Goal: Find specific page/section: Find specific page/section

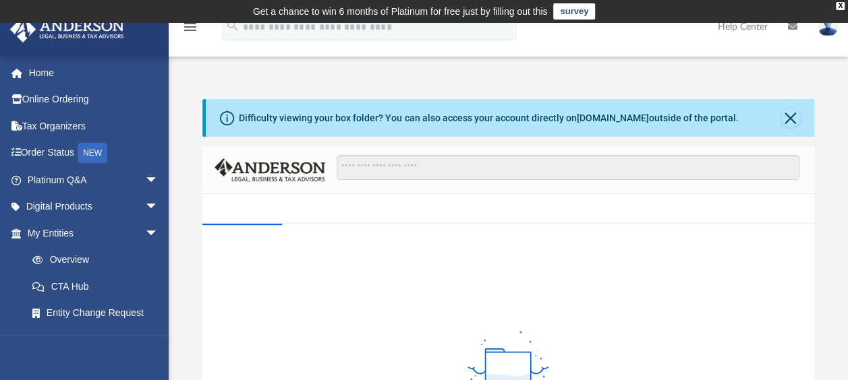
scroll to position [333, 0]
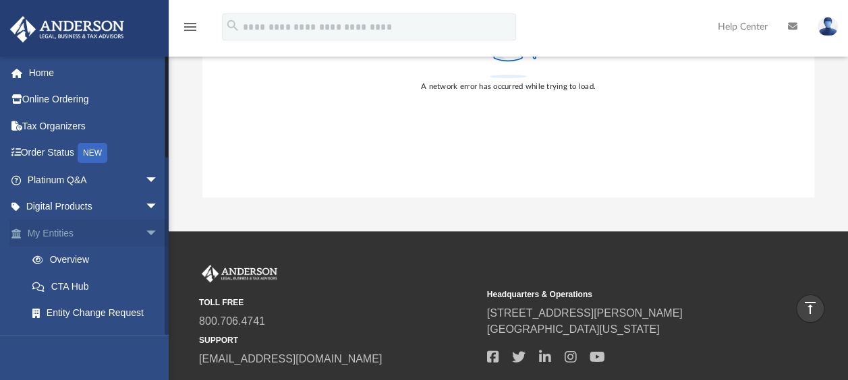
click at [145, 231] on span "arrow_drop_down" at bounding box center [158, 234] width 27 height 28
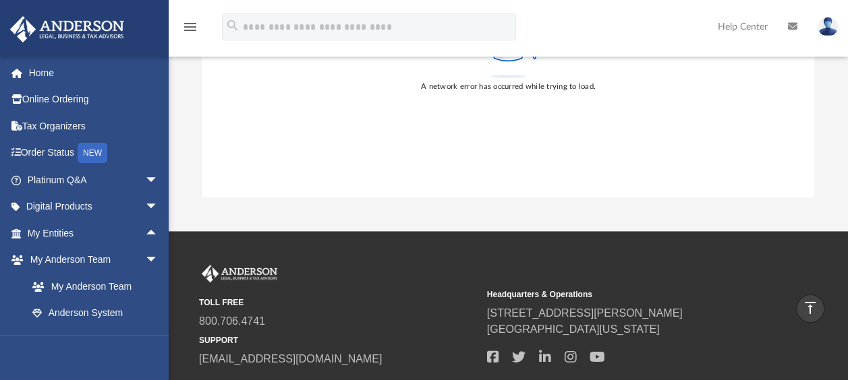
scroll to position [0, 0]
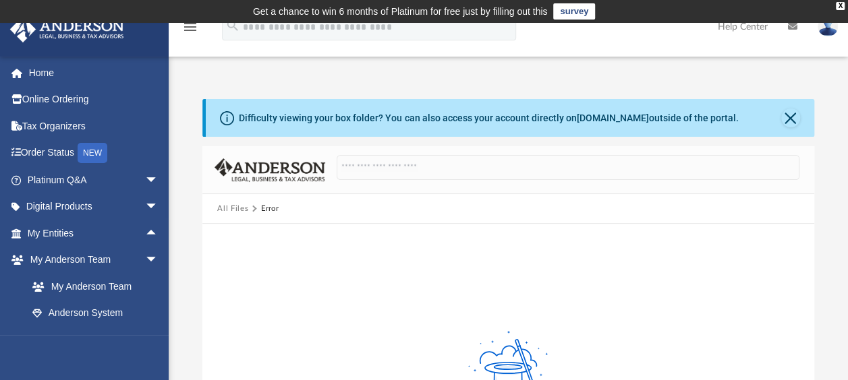
click at [581, 124] on div "Difficulty viewing your box folder? You can also access your account directly o…" at bounding box center [488, 118] width 499 height 14
click at [231, 207] on button "All Files" at bounding box center [232, 209] width 31 height 12
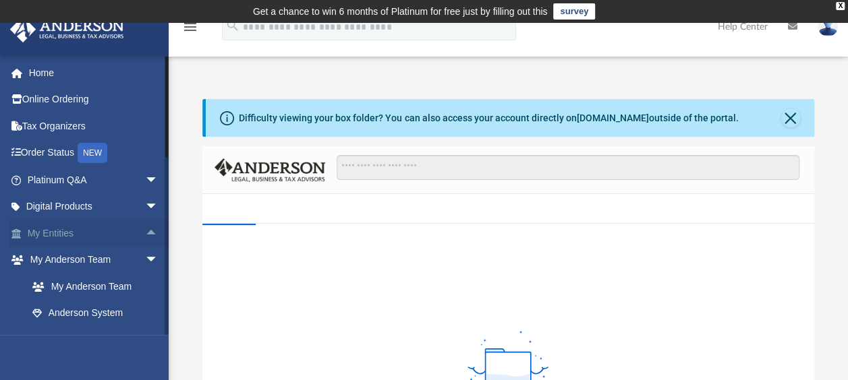
click at [47, 233] on link "My Entities arrow_drop_up" at bounding box center [93, 233] width 169 height 27
click at [145, 231] on span "arrow_drop_up" at bounding box center [158, 234] width 27 height 28
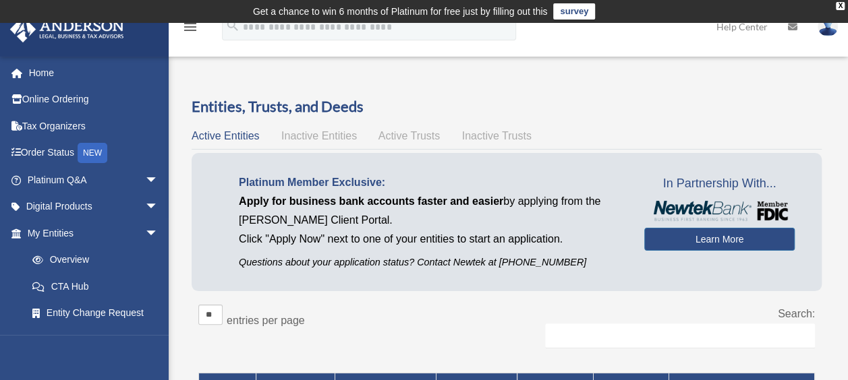
scroll to position [333, 0]
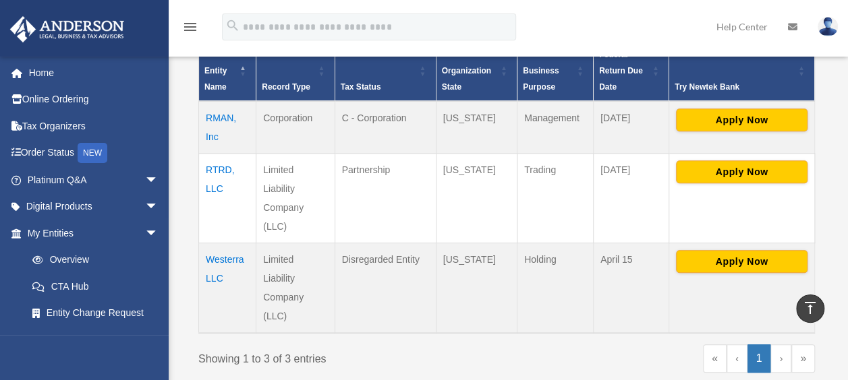
click at [206, 166] on td "RTRD, LLC" at bounding box center [227, 199] width 57 height 90
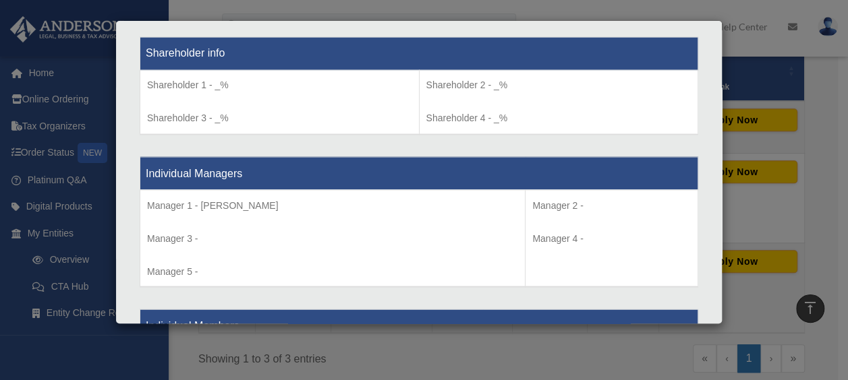
scroll to position [1398, 0]
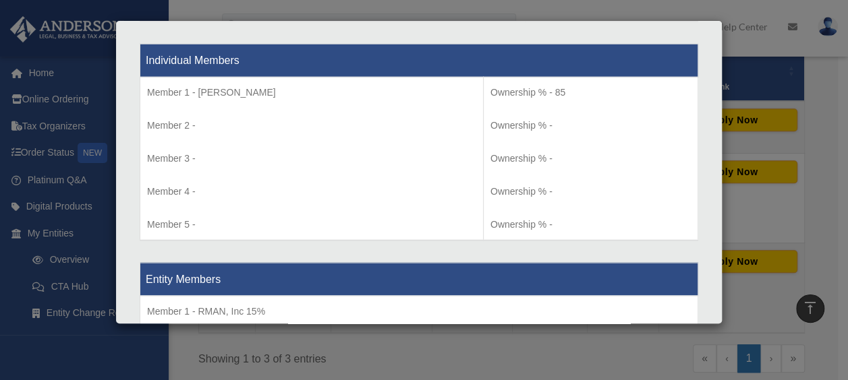
click at [389, 45] on th "Individual Members" at bounding box center [419, 61] width 558 height 33
click at [420, 47] on th "Individual Members" at bounding box center [419, 61] width 558 height 33
click at [425, 55] on th "Individual Members" at bounding box center [419, 61] width 558 height 33
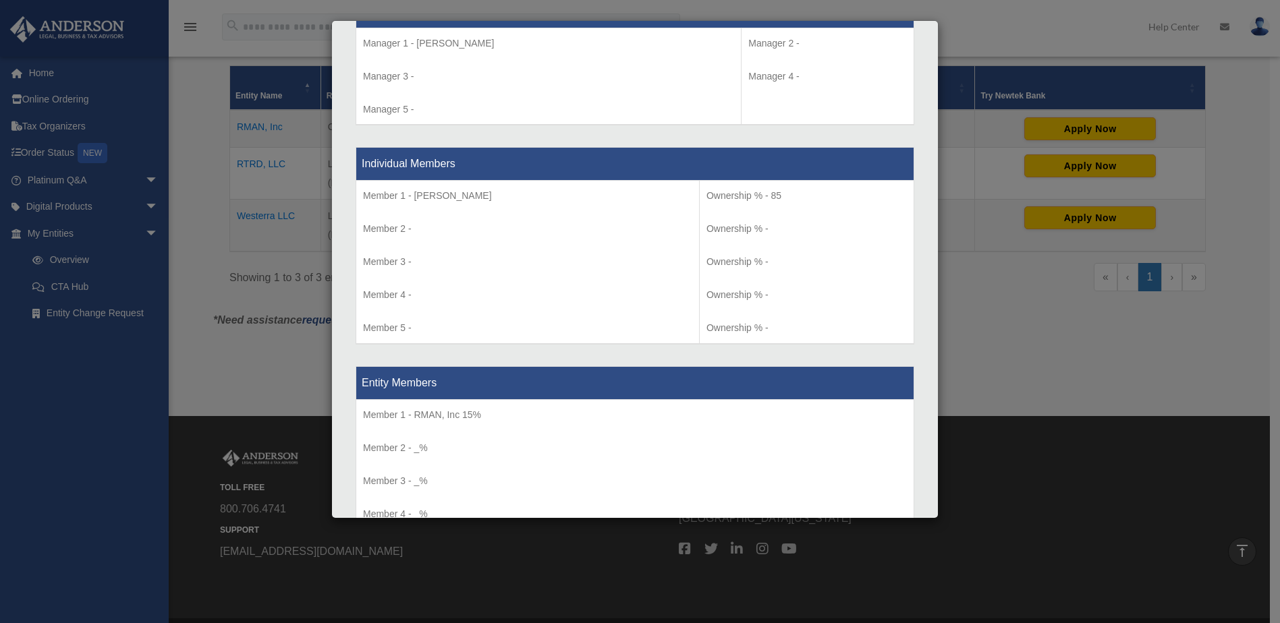
scroll to position [1295, 0]
